Goal: Information Seeking & Learning: Learn about a topic

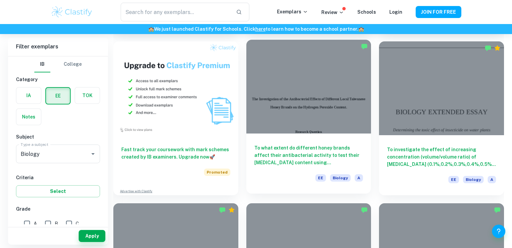
scroll to position [371, 0]
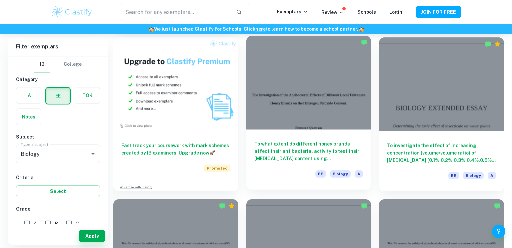
click at [295, 150] on h6 "To what extent do different honey brands affect their antibacterial activity to…" at bounding box center [308, 151] width 109 height 22
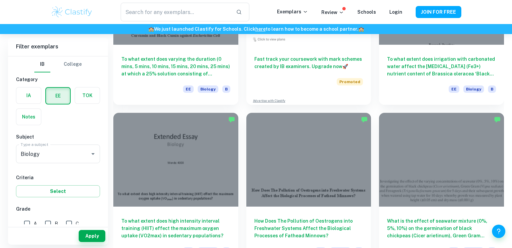
scroll to position [573, 0]
